Goal: Transaction & Acquisition: Purchase product/service

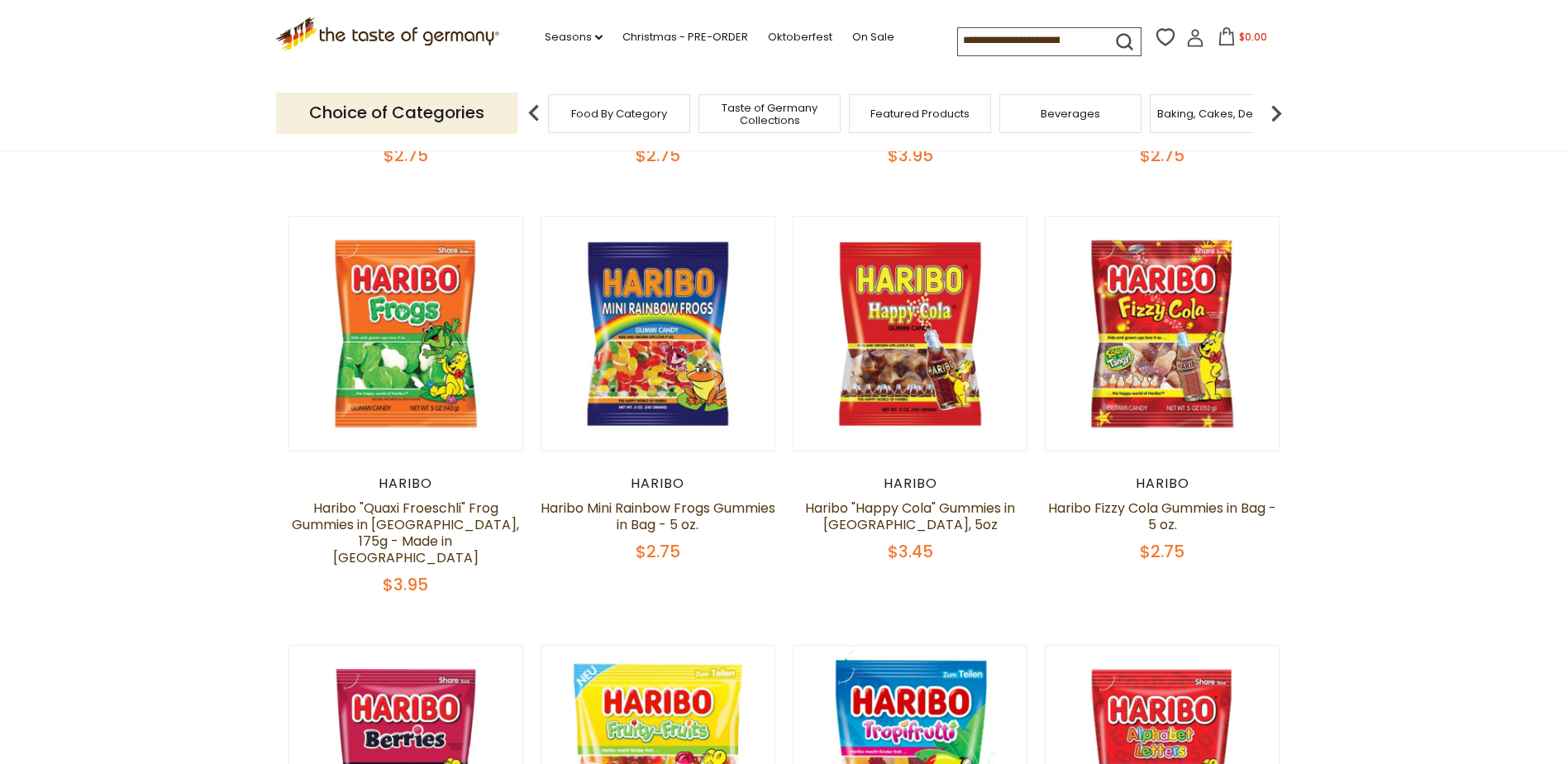
scroll to position [496, 0]
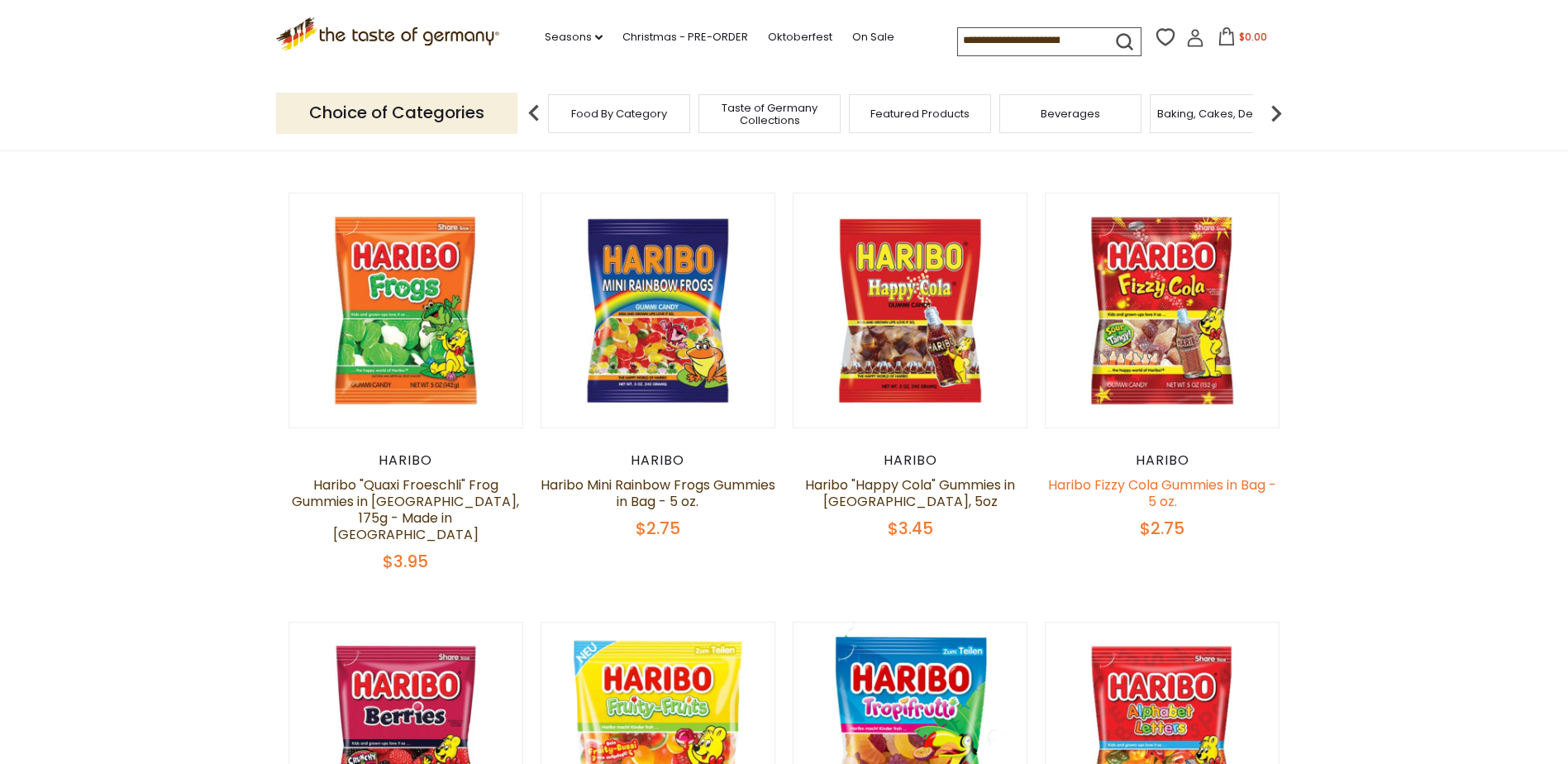
click at [1133, 486] on link "Haribo Fizzy Cola Gummies in Bag - 5 oz." at bounding box center [1162, 492] width 228 height 35
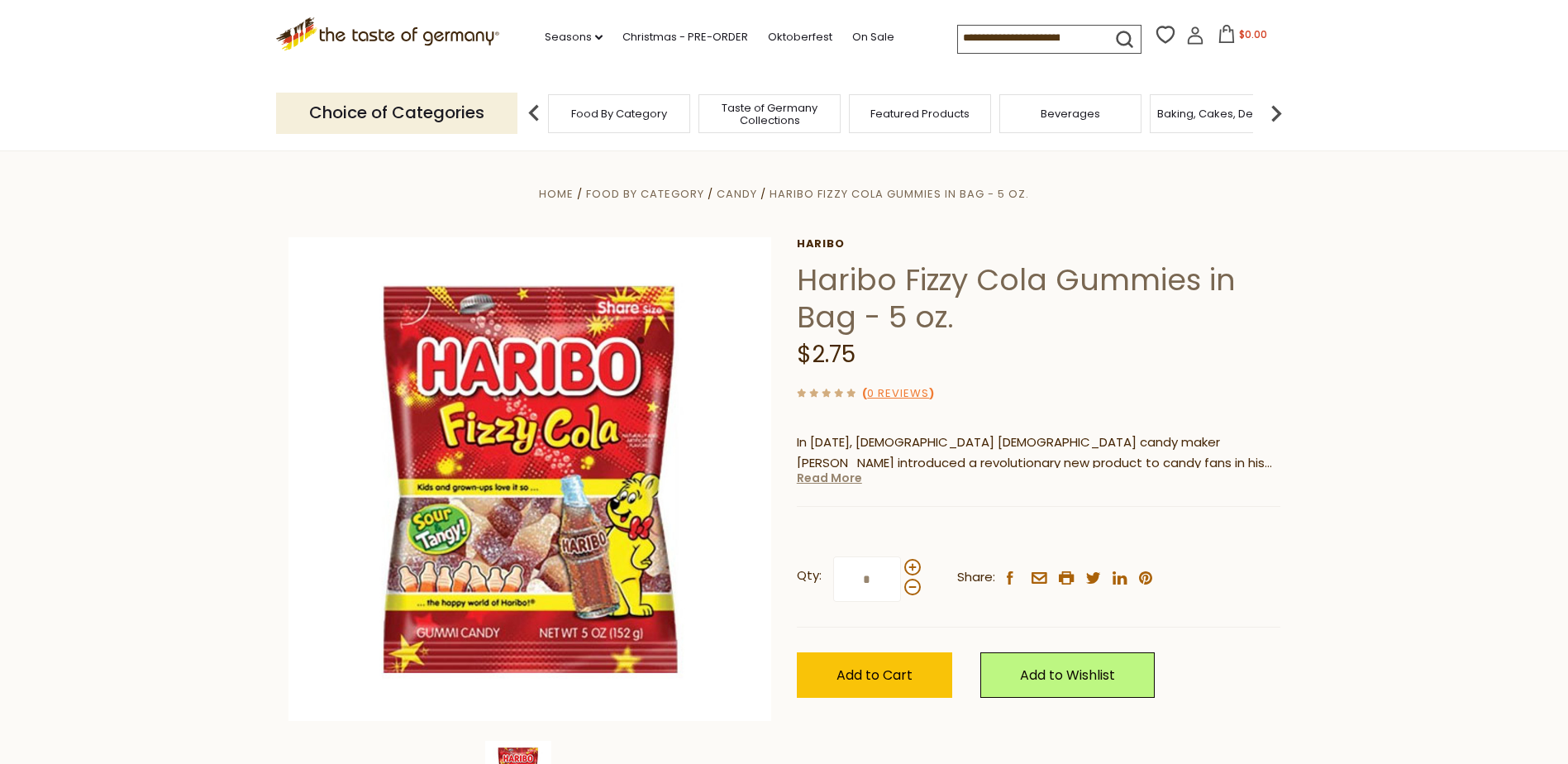
click at [818, 474] on link "Read More" at bounding box center [829, 477] width 66 height 16
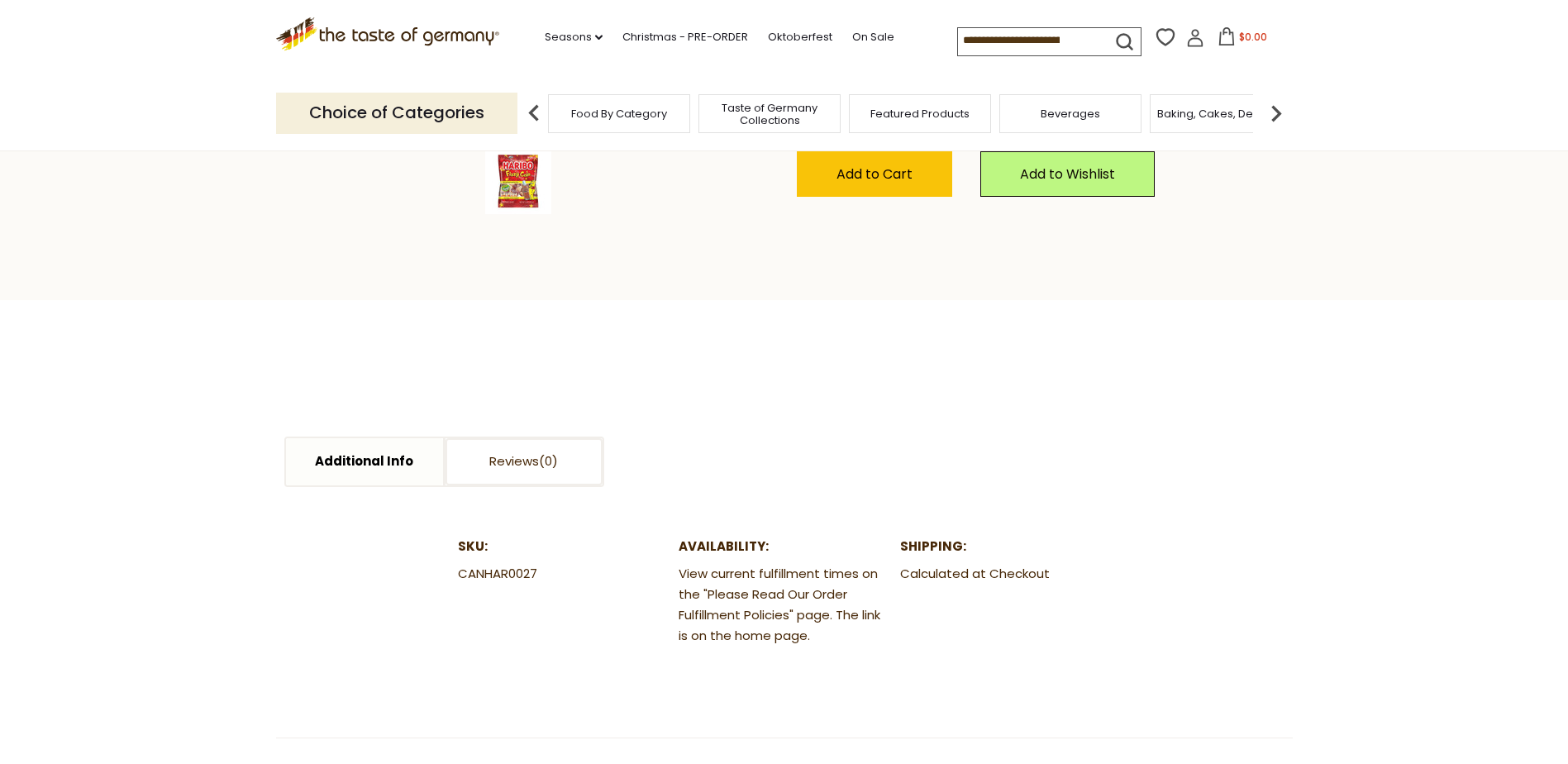
scroll to position [744, 0]
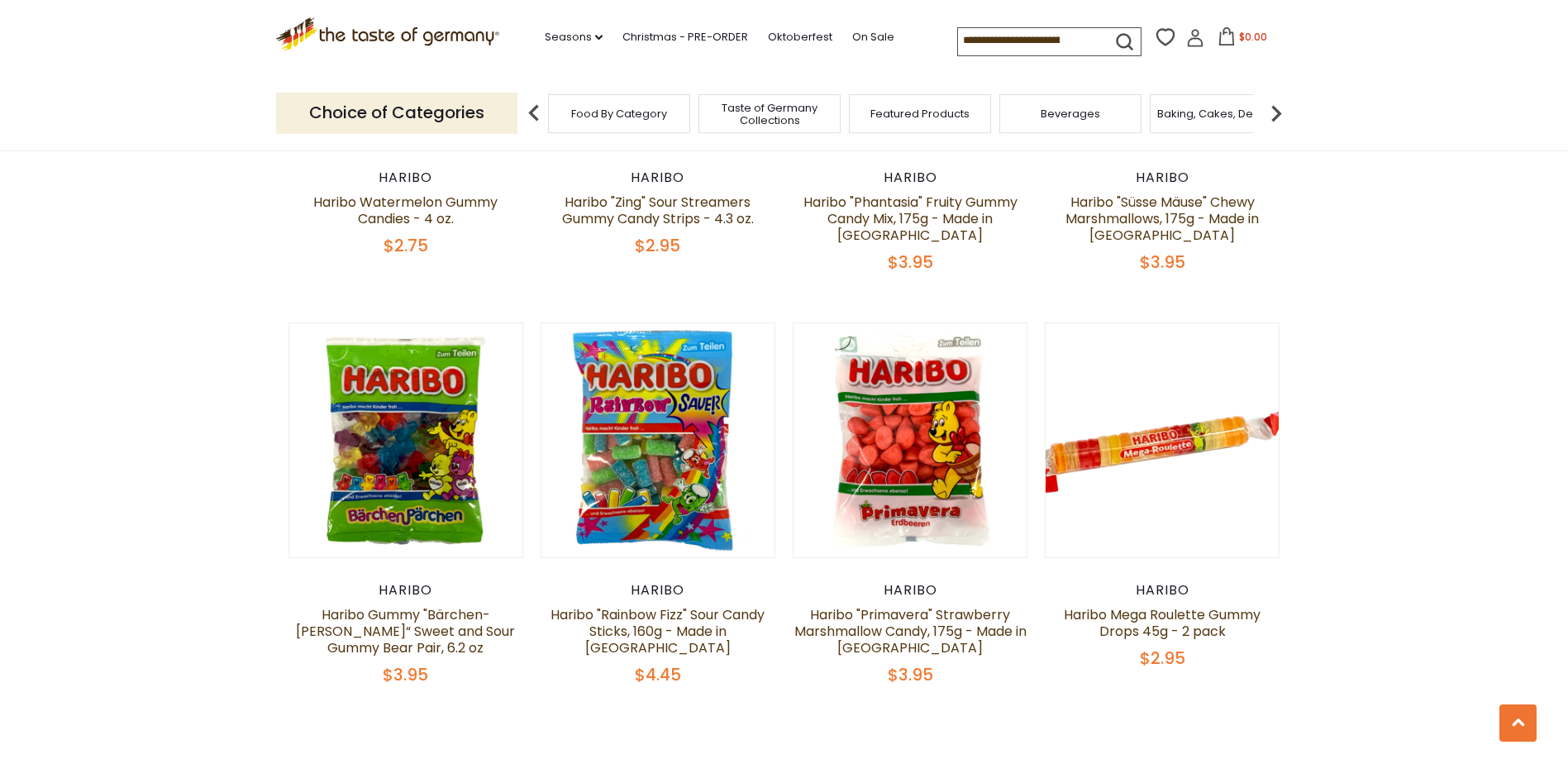
scroll to position [3418, 0]
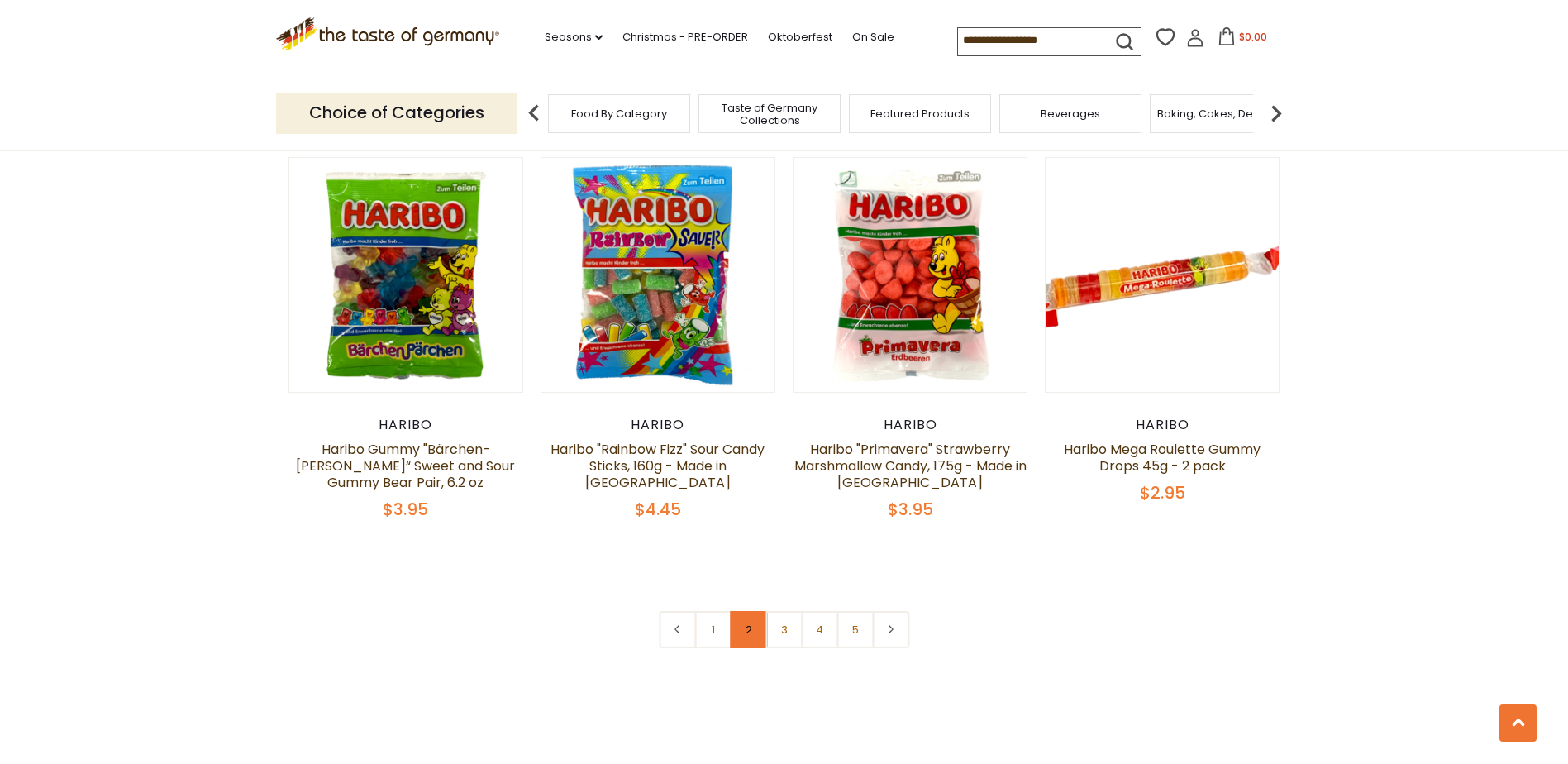
click at [747, 611] on link "2" at bounding box center [747, 629] width 37 height 37
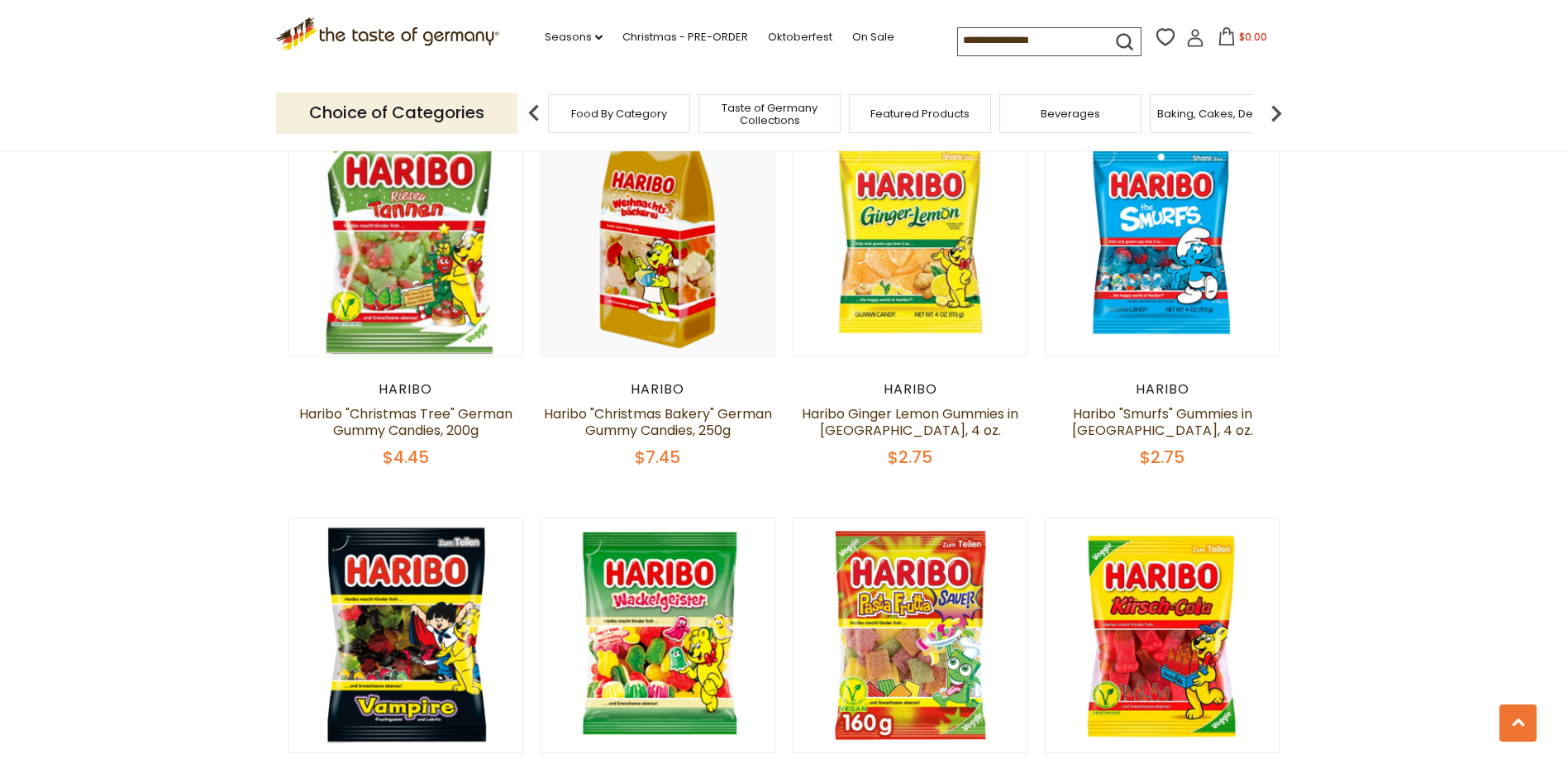
scroll to position [1953, 0]
